Goal: Navigation & Orientation: Understand site structure

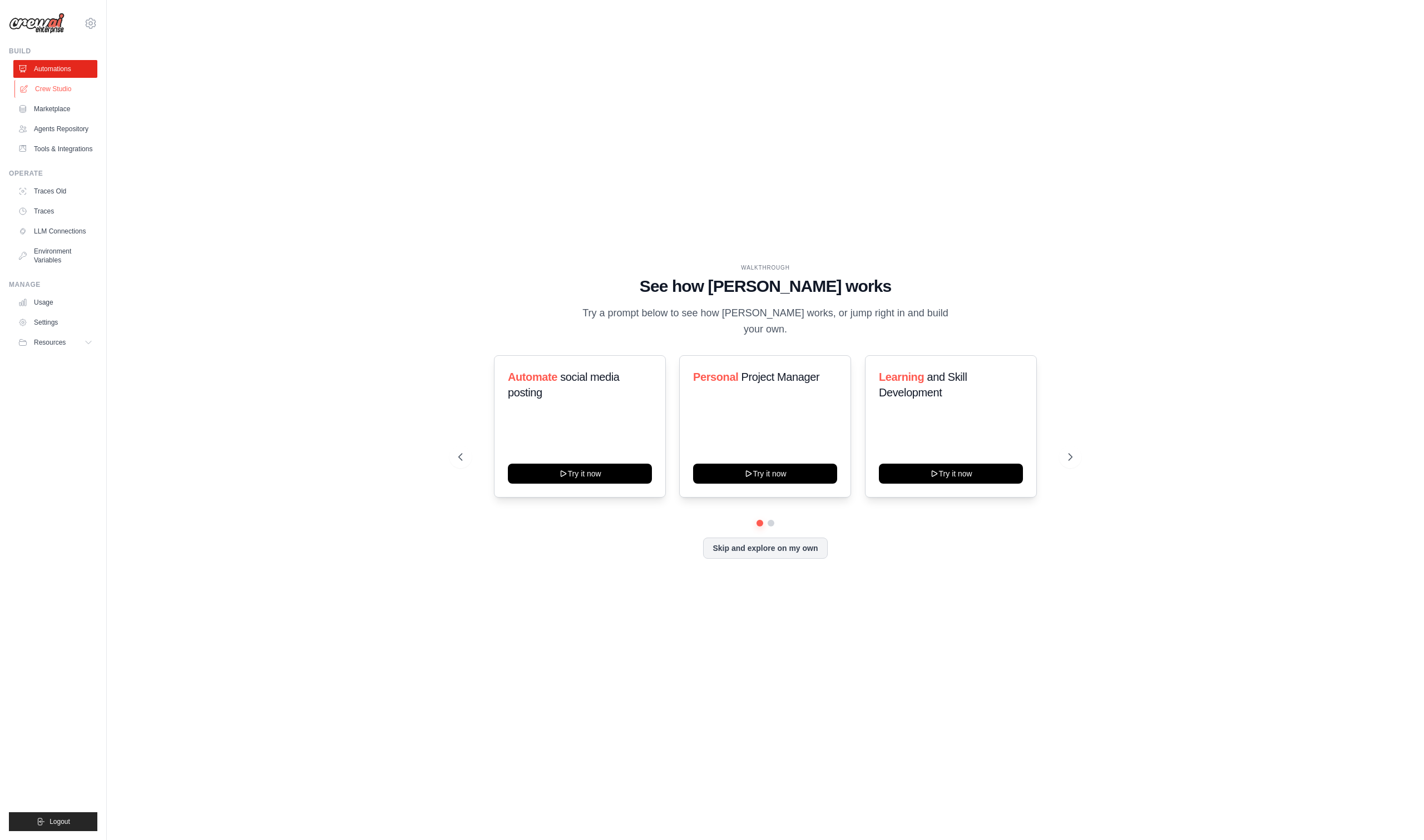
click at [64, 87] on link "Crew Studio" at bounding box center [56, 88] width 84 height 18
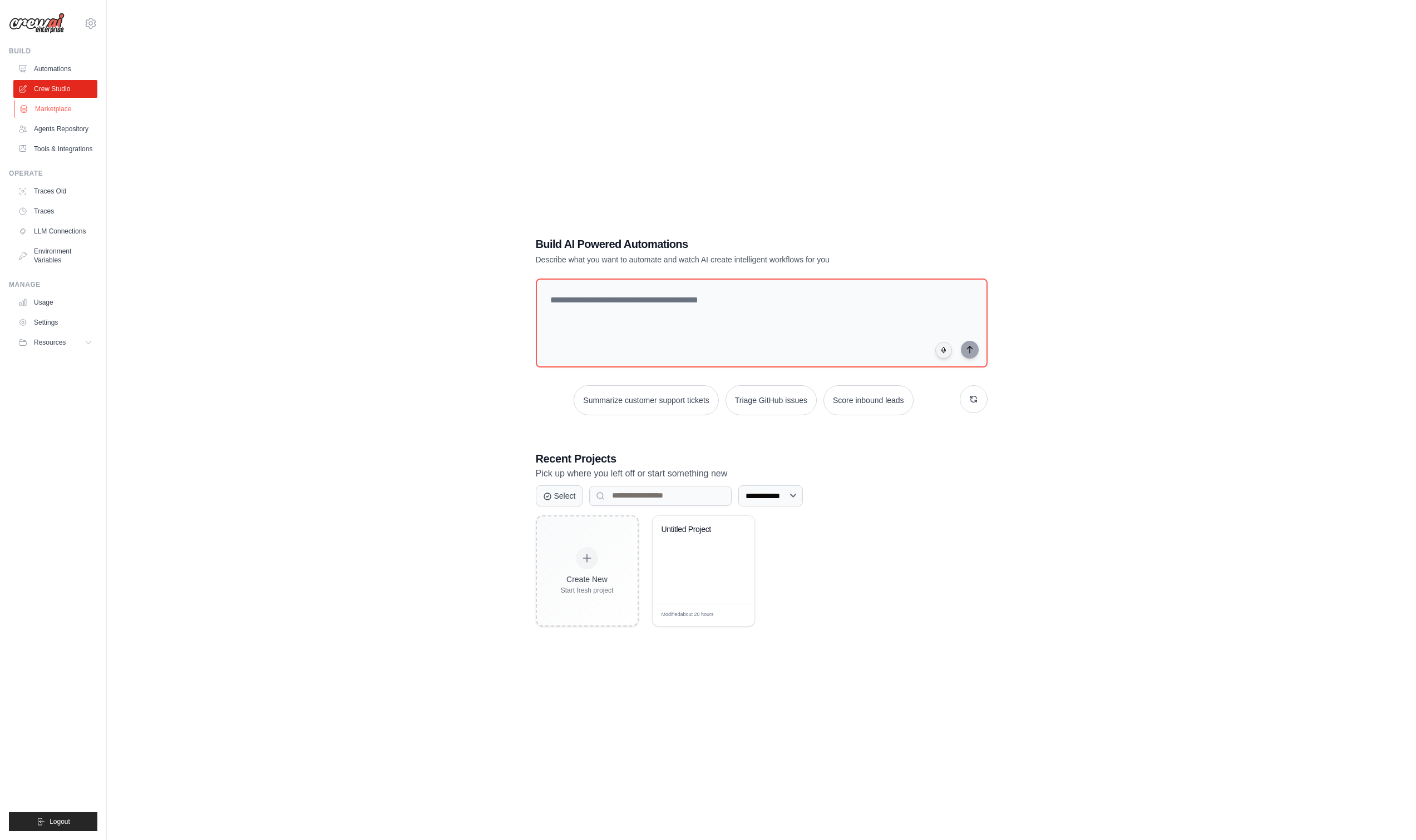
click at [61, 116] on link "Marketplace" at bounding box center [56, 109] width 84 height 18
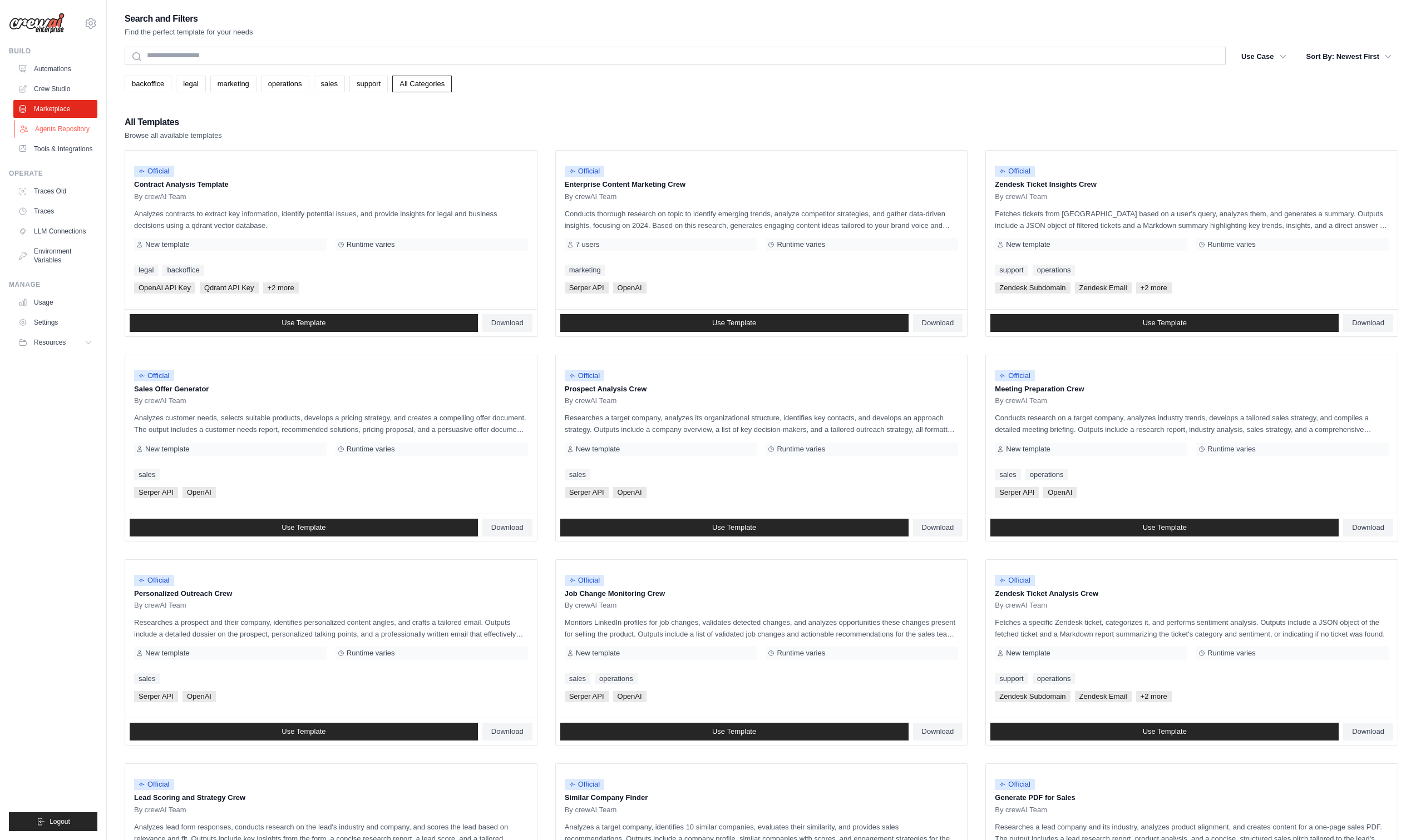
click at [91, 127] on link "Agents Repository" at bounding box center [56, 129] width 84 height 18
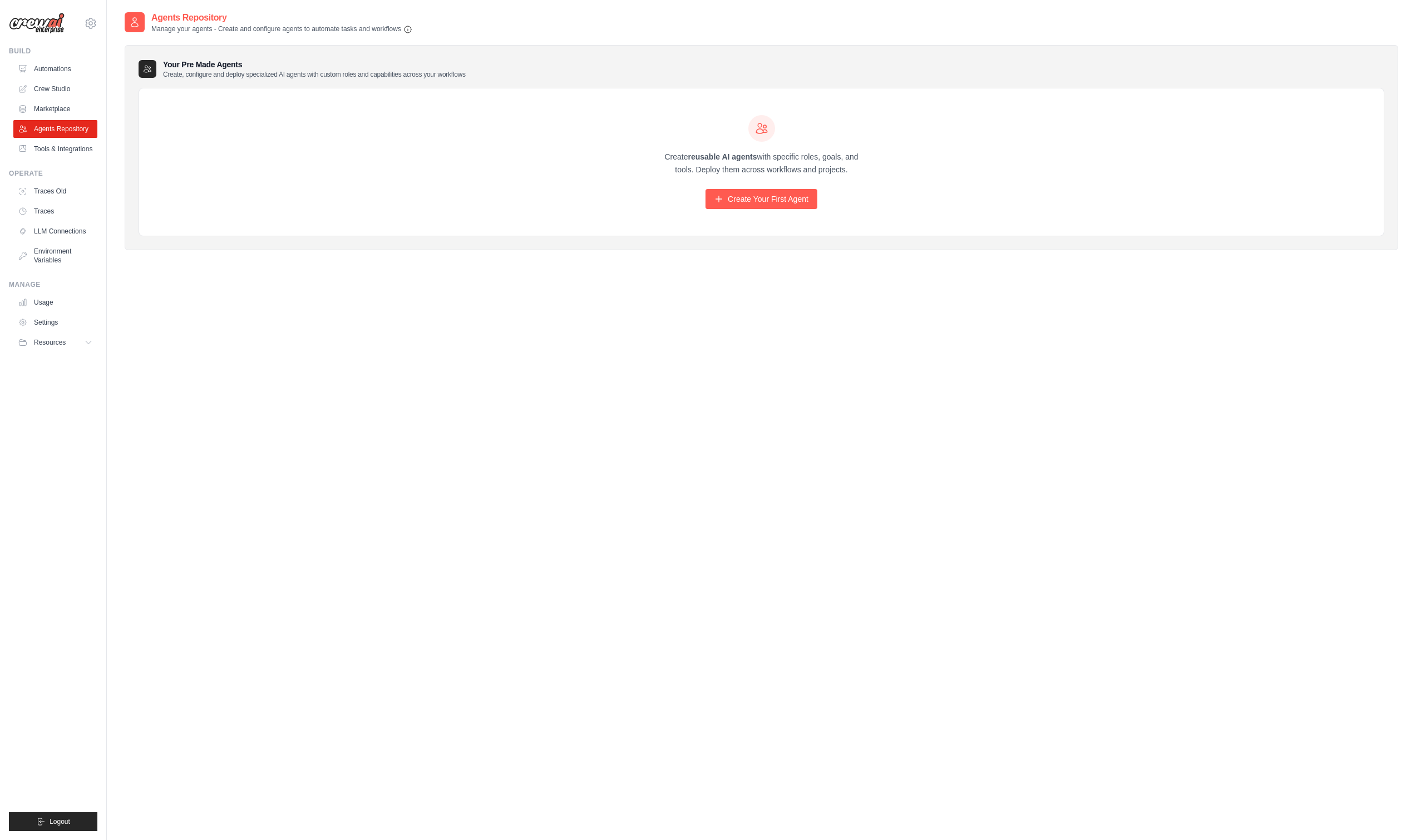
click at [80, 152] on link "Tools & Integrations" at bounding box center [55, 149] width 84 height 18
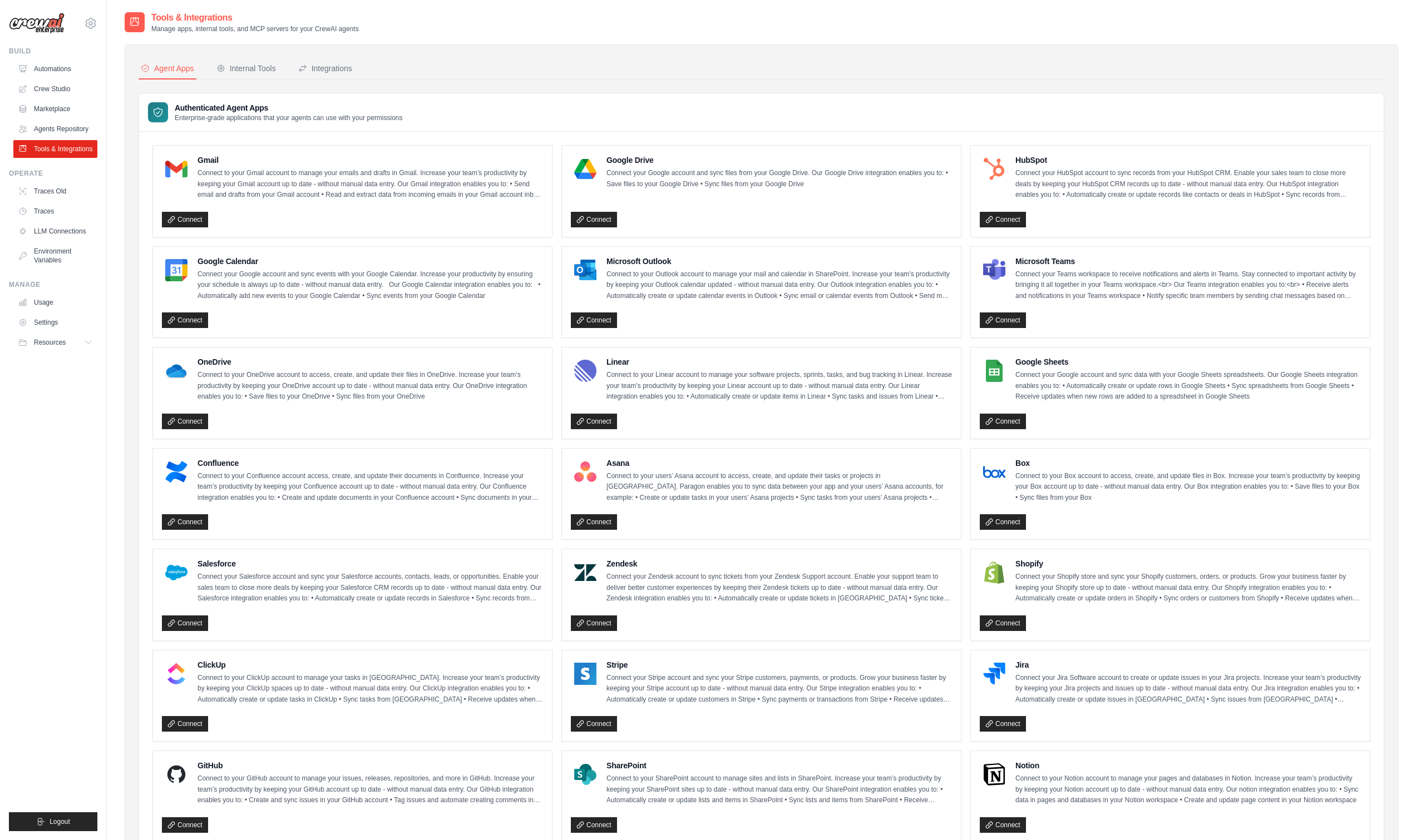
click at [49, 24] on img at bounding box center [36, 23] width 56 height 21
click at [87, 29] on icon at bounding box center [90, 23] width 13 height 13
click at [74, 344] on button "Resources" at bounding box center [56, 342] width 84 height 18
click at [78, 356] on link "Documentation" at bounding box center [60, 361] width 78 height 16
